Goal: Find specific page/section: Find specific page/section

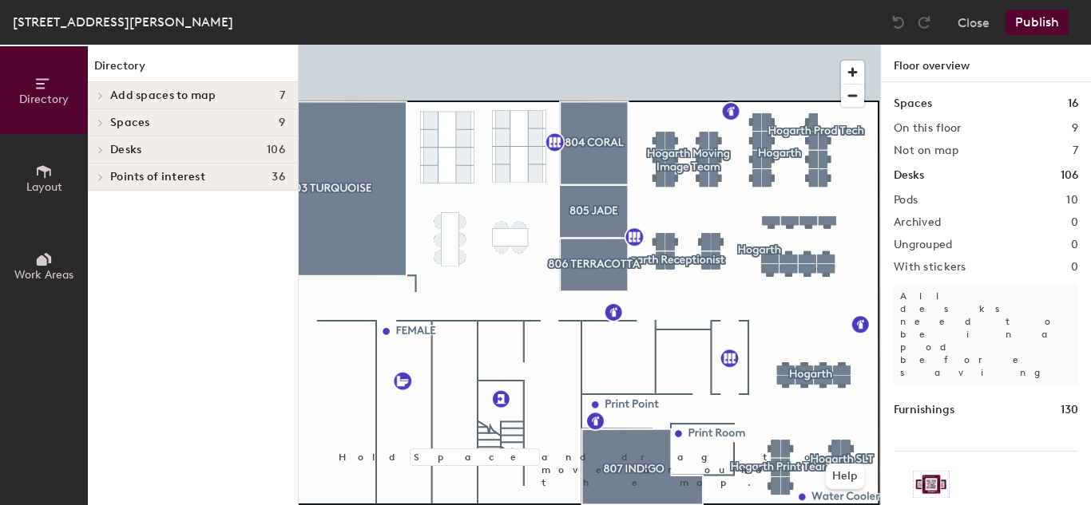
click at [102, 151] on icon at bounding box center [100, 150] width 6 height 8
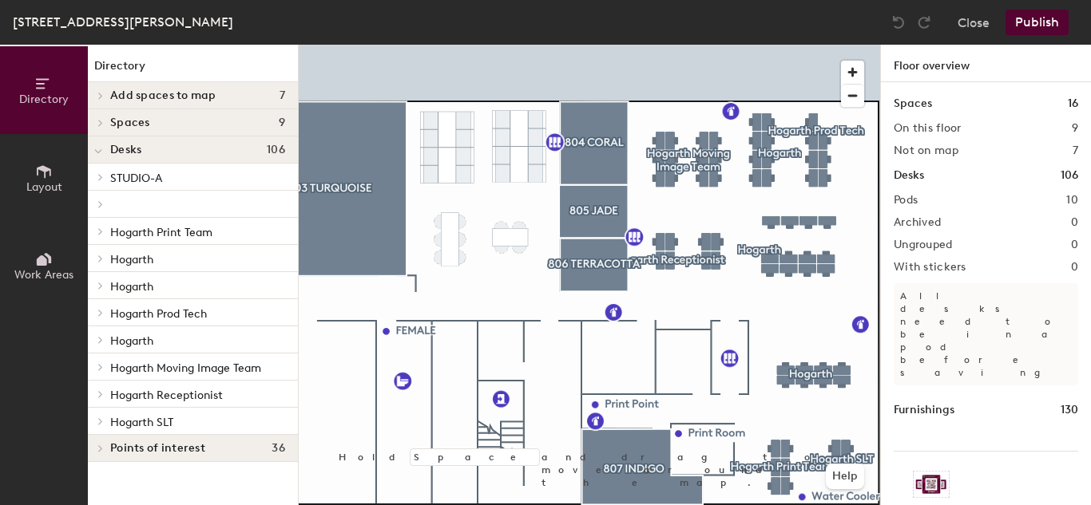
click at [146, 205] on p at bounding box center [197, 204] width 175 height 3
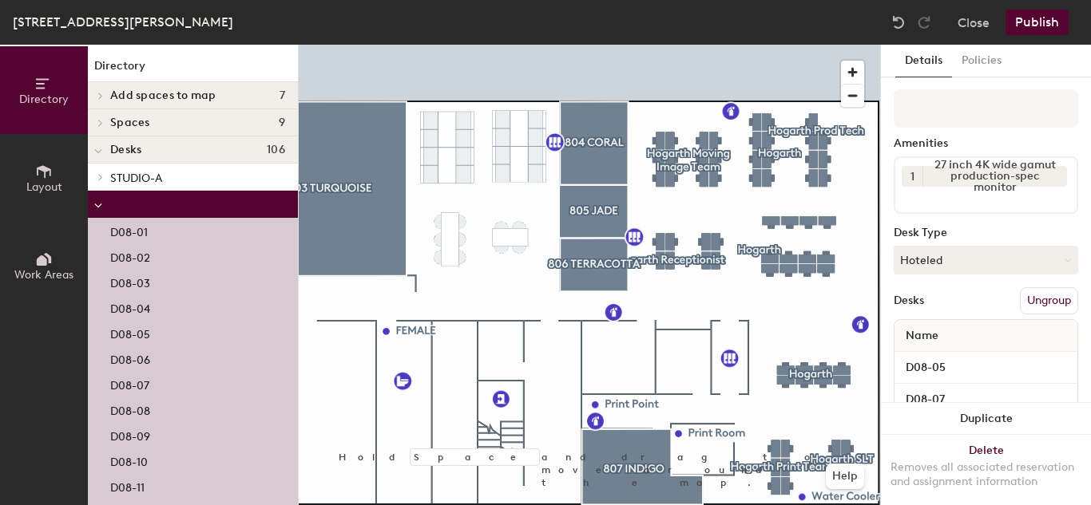
click at [146, 205] on p at bounding box center [197, 204] width 175 height 3
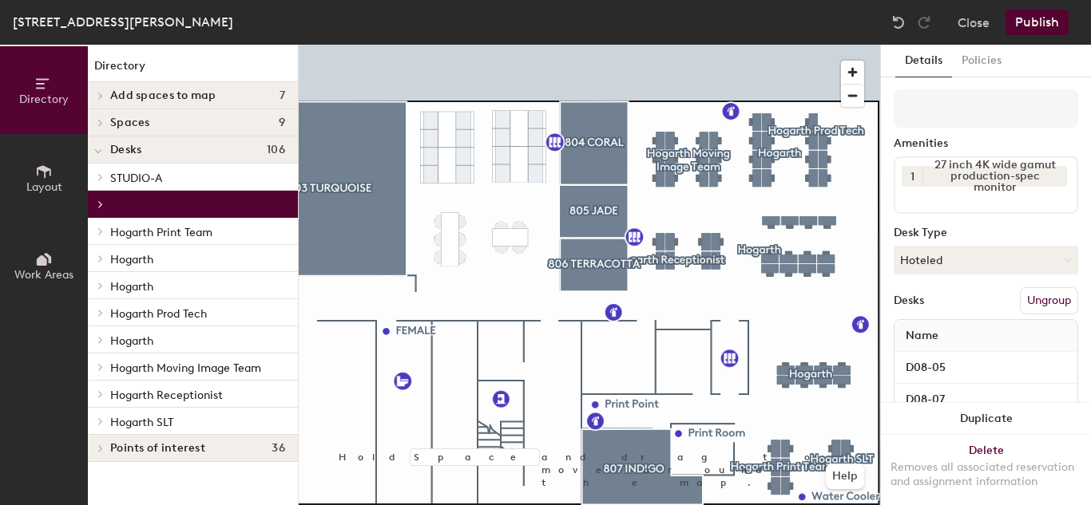
click at [145, 291] on span "Hogarth" at bounding box center [131, 287] width 43 height 14
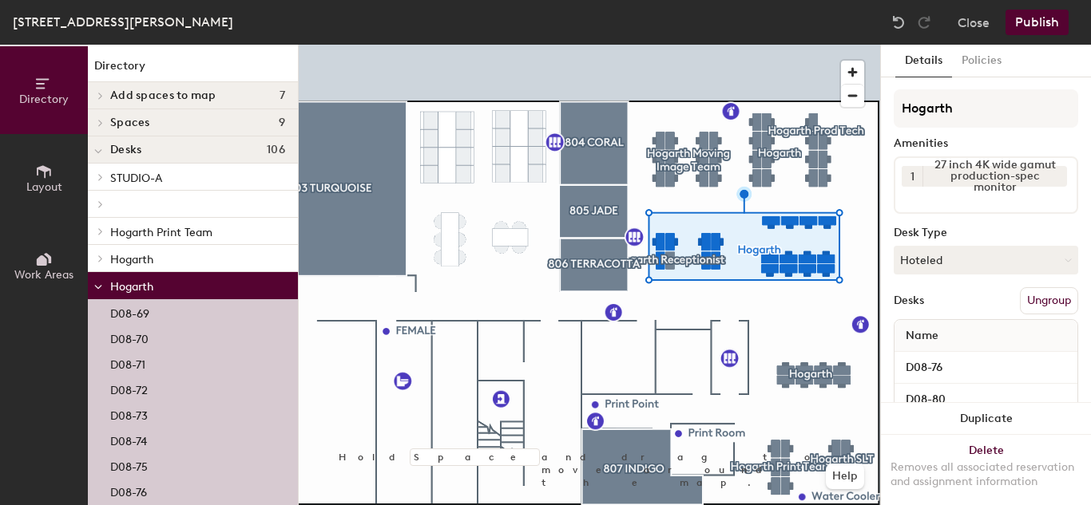
click at [162, 262] on p "Hogarth" at bounding box center [197, 258] width 175 height 21
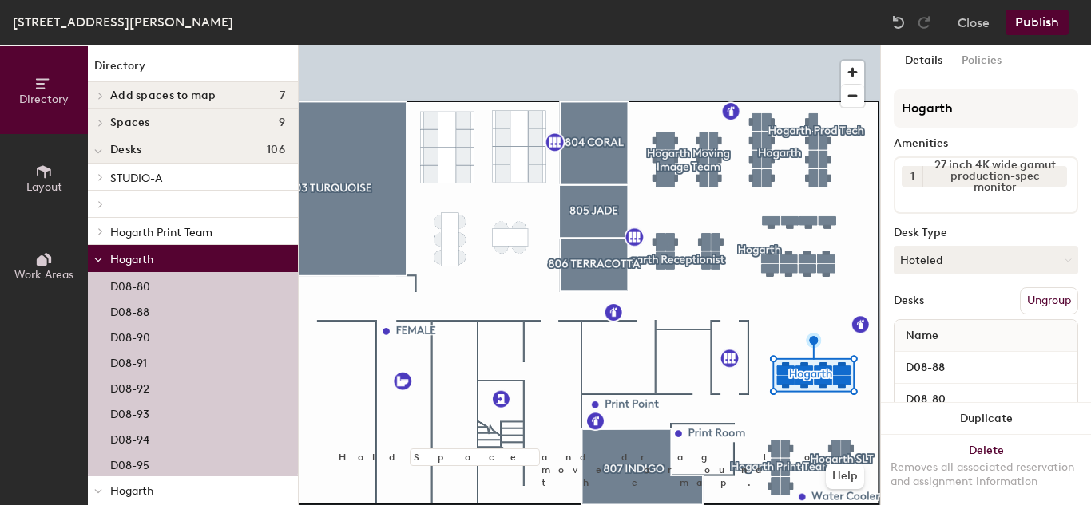
click at [96, 259] on icon at bounding box center [98, 260] width 8 height 6
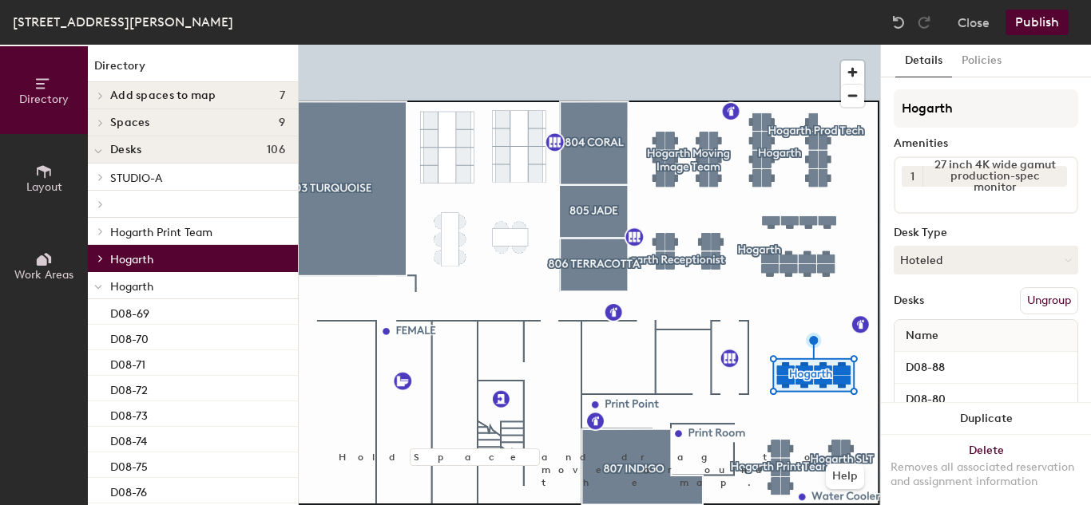
click at [101, 283] on span at bounding box center [98, 287] width 8 height 14
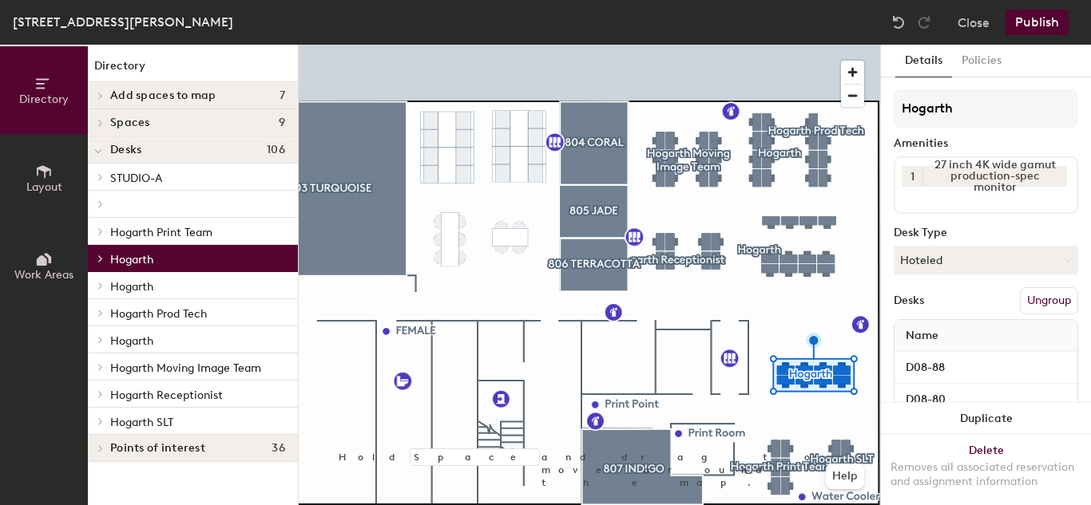
click at [139, 338] on span "Hogarth" at bounding box center [131, 342] width 43 height 14
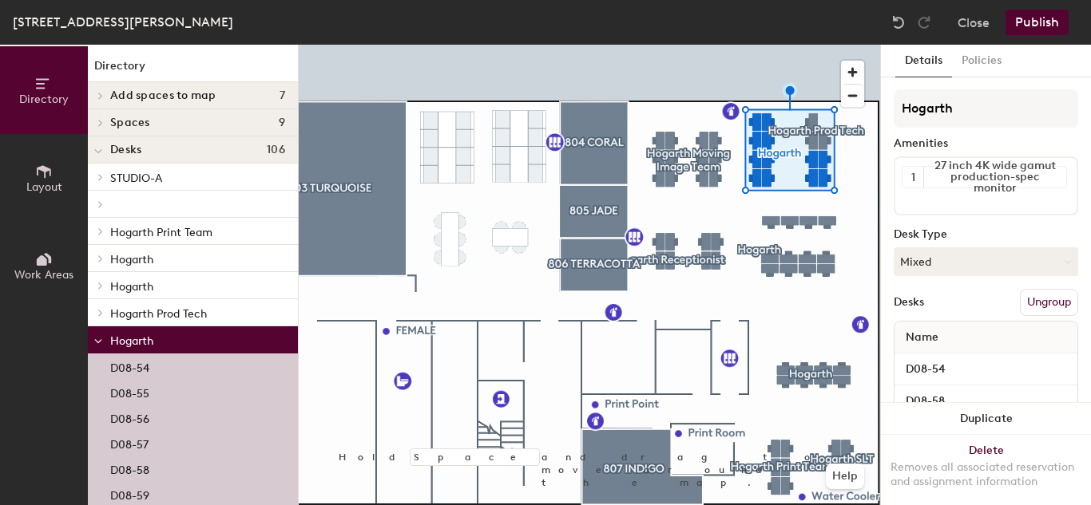
click at [168, 287] on p "Hogarth" at bounding box center [197, 285] width 175 height 21
